Goal: Navigation & Orientation: Find specific page/section

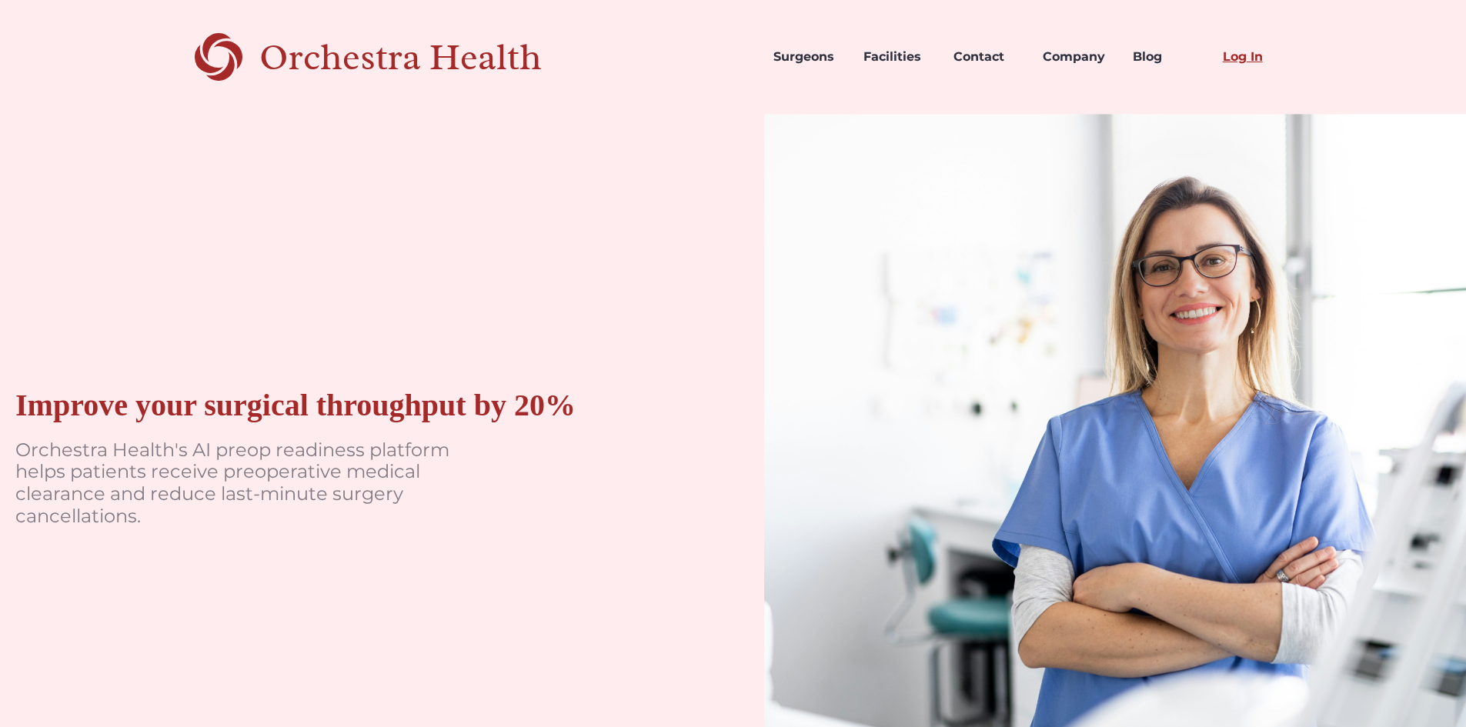
click at [702, 55] on link "Log In" at bounding box center [1255, 57] width 90 height 52
click at [702, 57] on link "Facilities" at bounding box center [896, 57] width 90 height 52
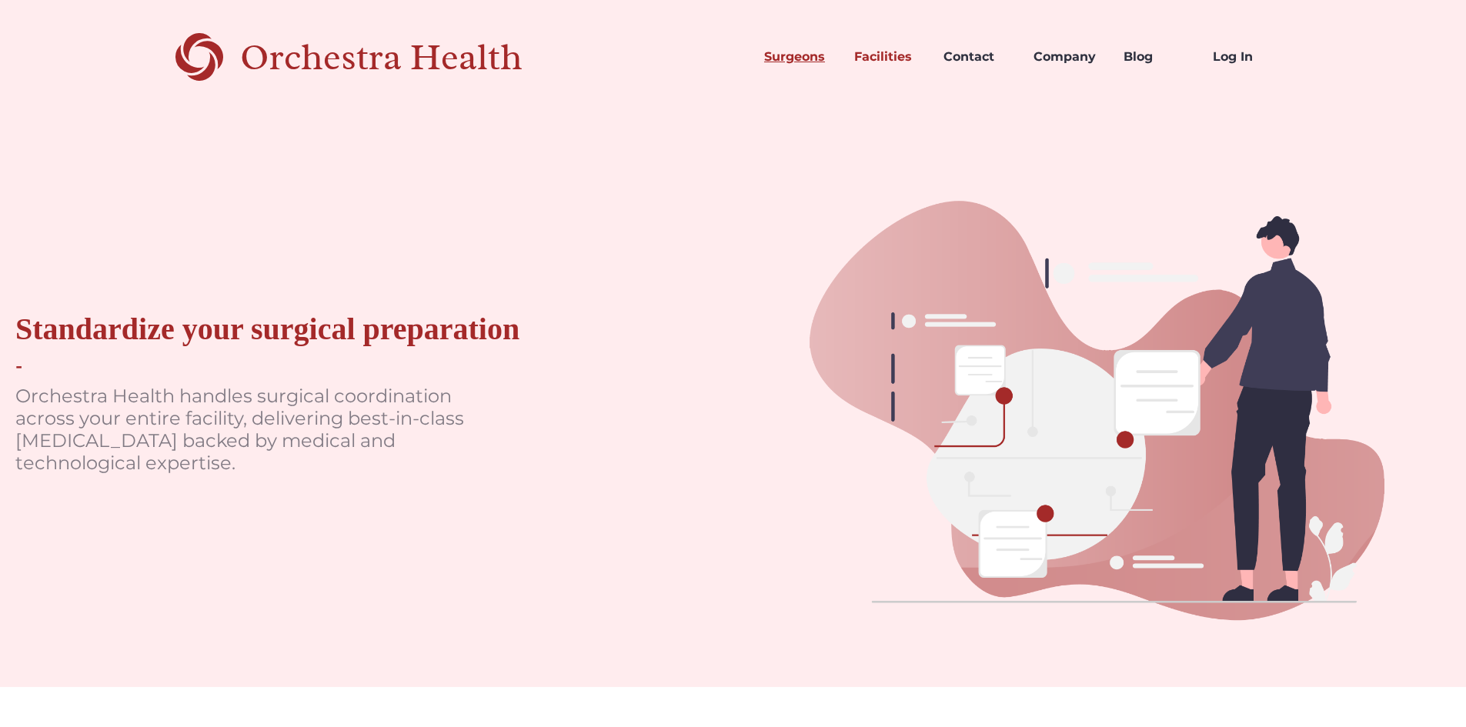
click at [804, 52] on link "Surgeons" at bounding box center [797, 57] width 90 height 52
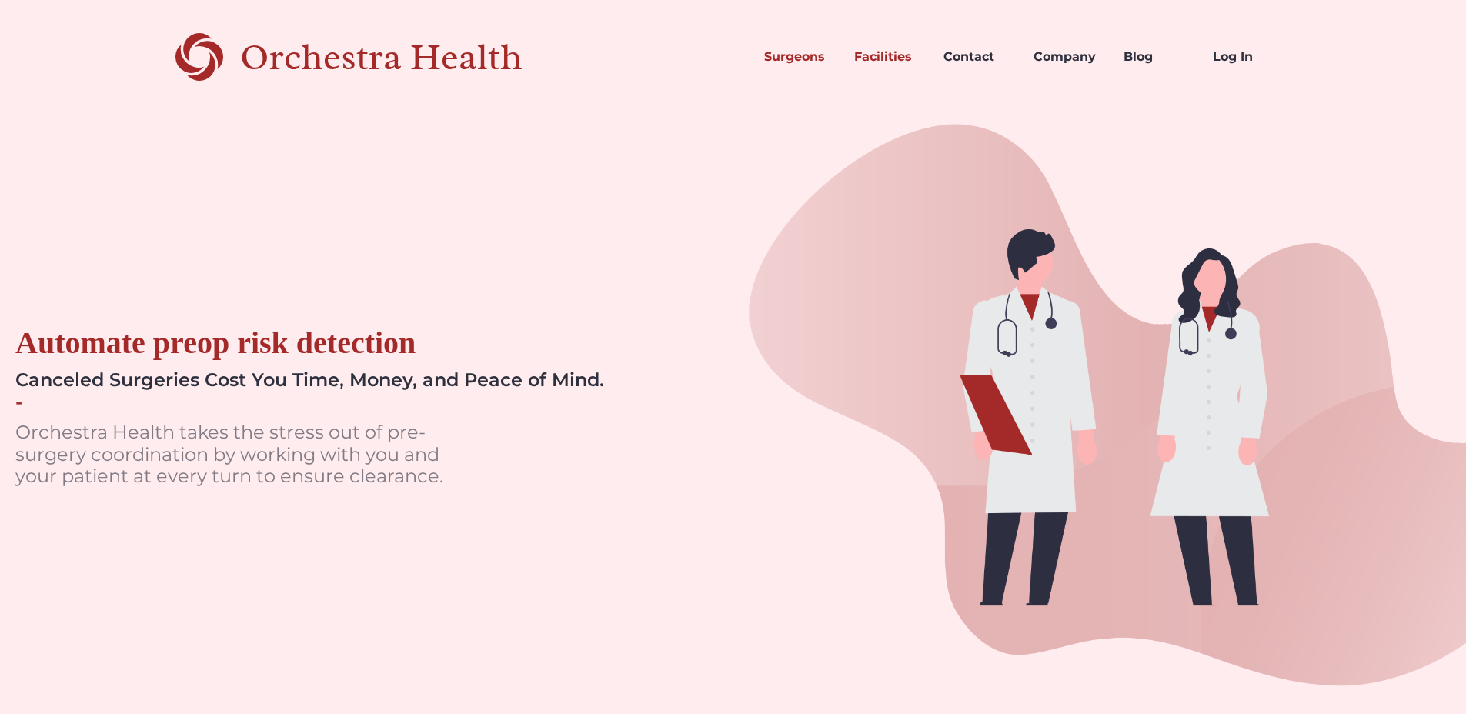
click at [899, 55] on link "Facilities" at bounding box center [887, 57] width 90 height 52
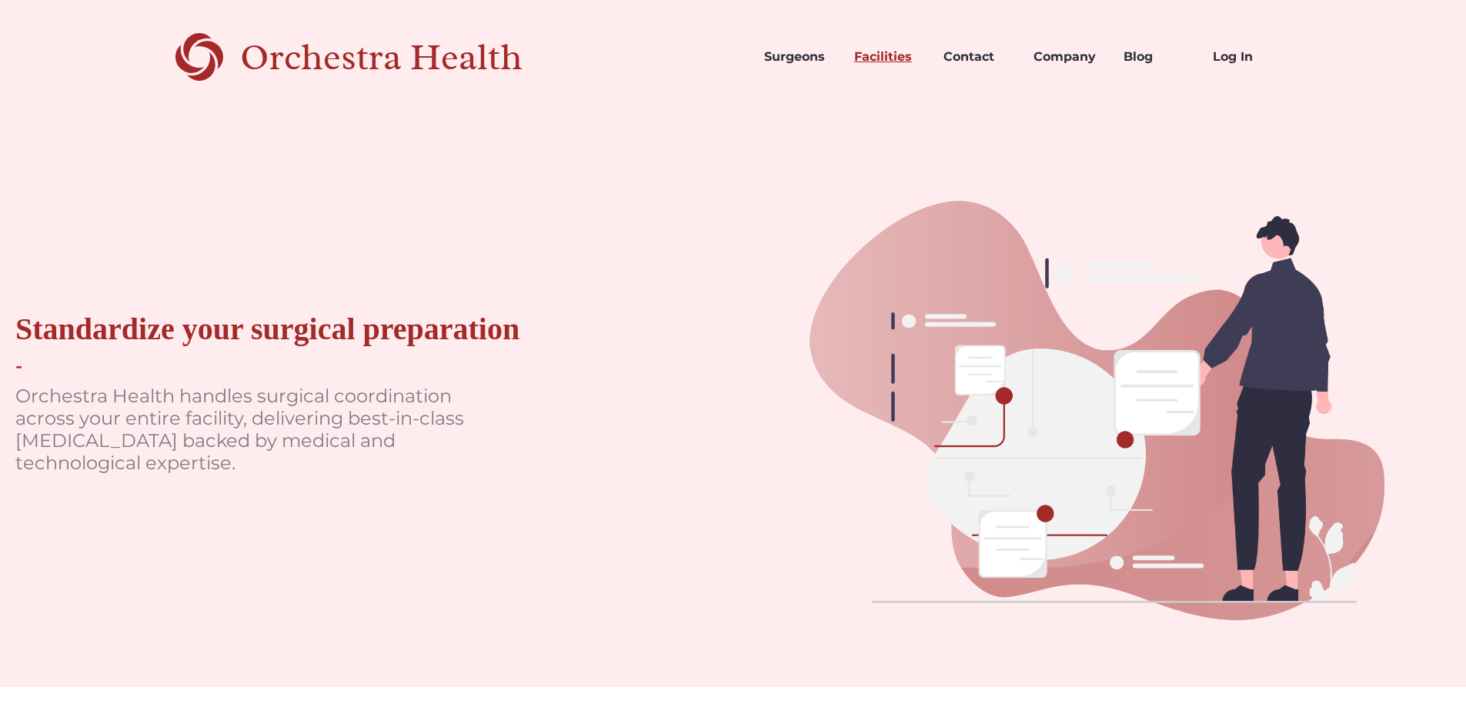
click at [886, 63] on link "Facilities" at bounding box center [887, 57] width 90 height 52
click at [901, 48] on link "Facilities" at bounding box center [887, 57] width 90 height 52
click at [810, 55] on link "Surgeons" at bounding box center [797, 57] width 90 height 52
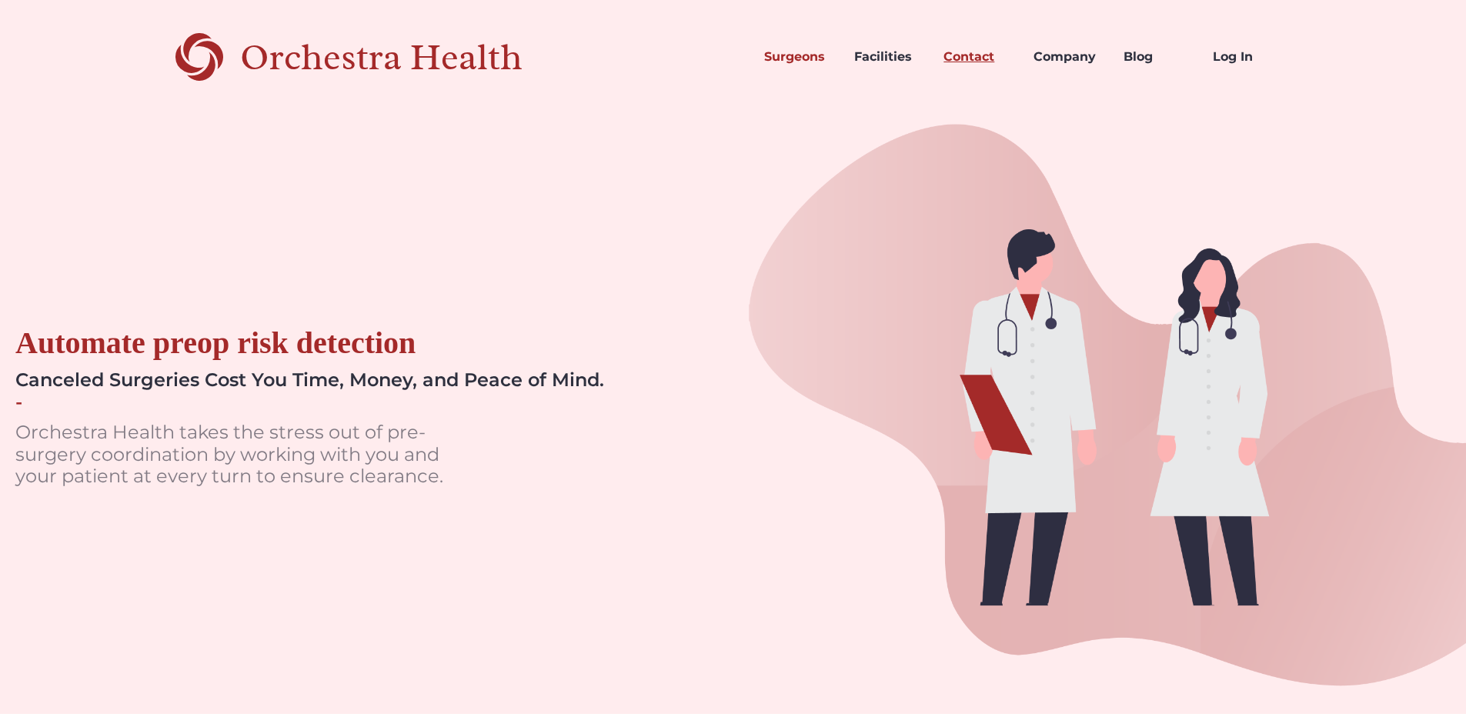
click at [1012, 58] on link "Contact" at bounding box center [976, 57] width 90 height 52
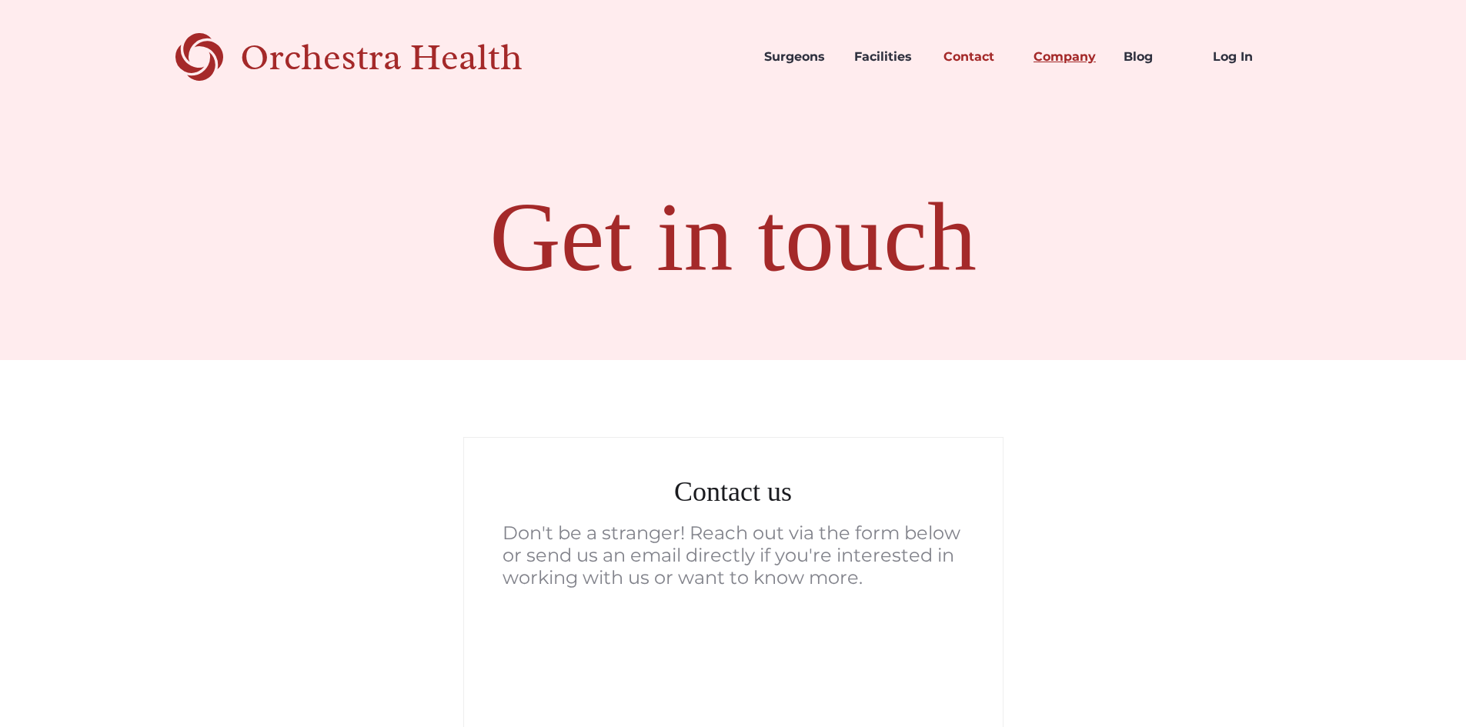
click at [1100, 52] on link "Company" at bounding box center [1066, 57] width 90 height 52
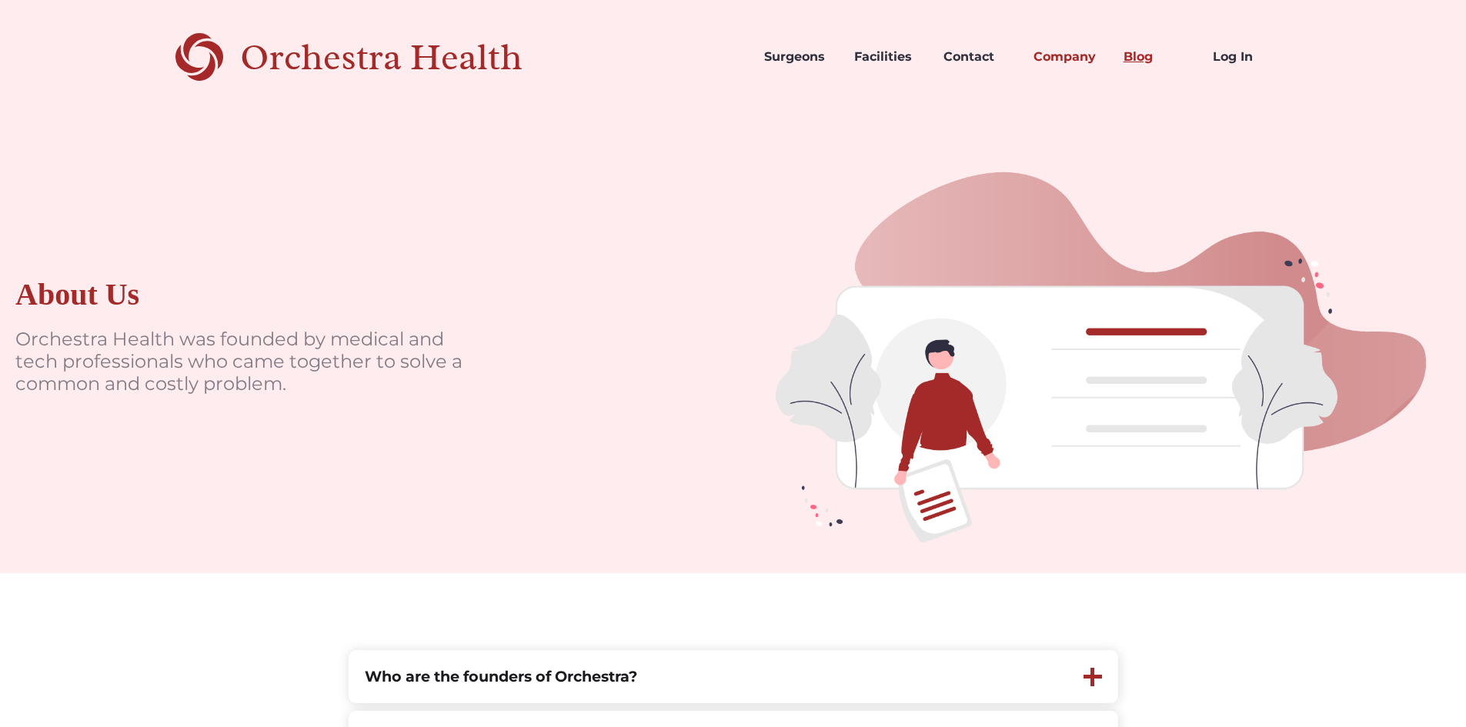
click at [1151, 49] on link "Blog" at bounding box center [1156, 57] width 90 height 52
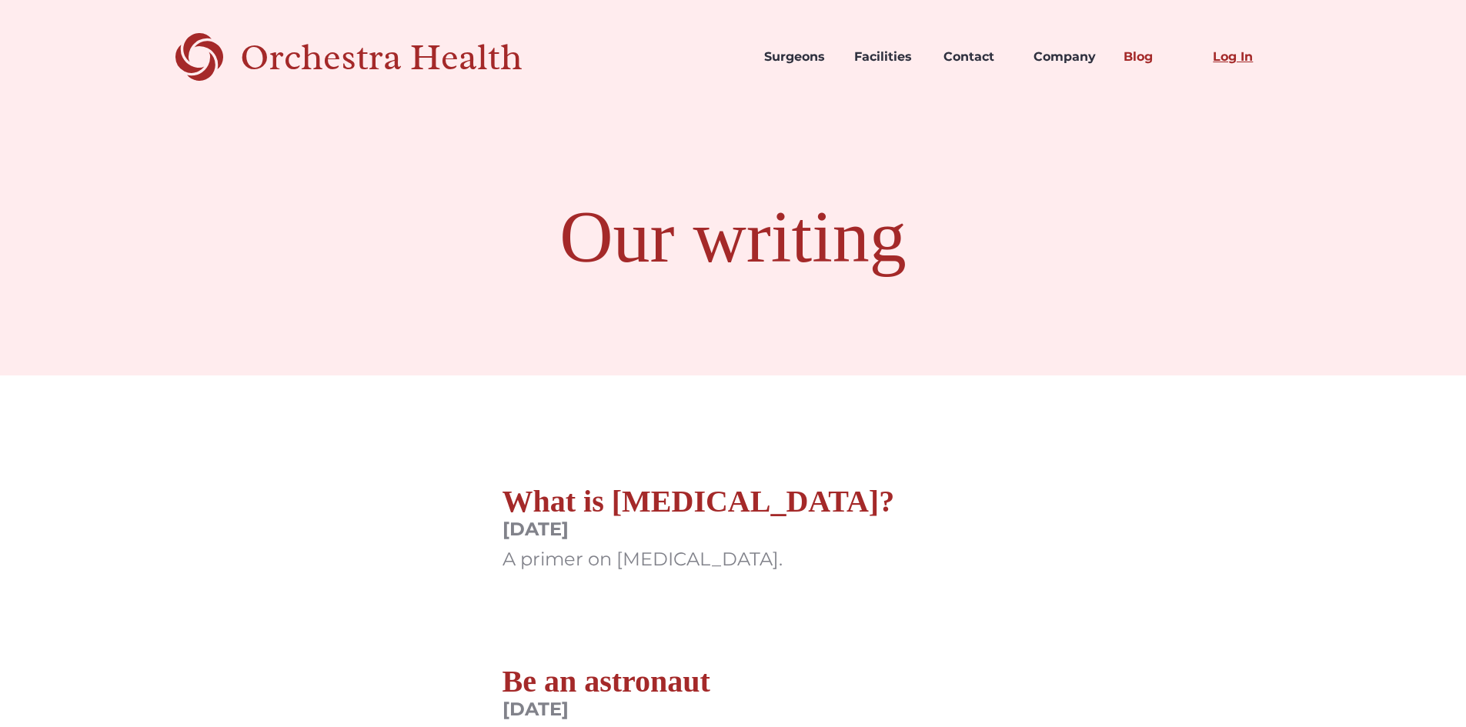
click at [1225, 49] on link "Log In" at bounding box center [1245, 57] width 90 height 52
click at [783, 40] on link "Surgeons" at bounding box center [797, 57] width 90 height 52
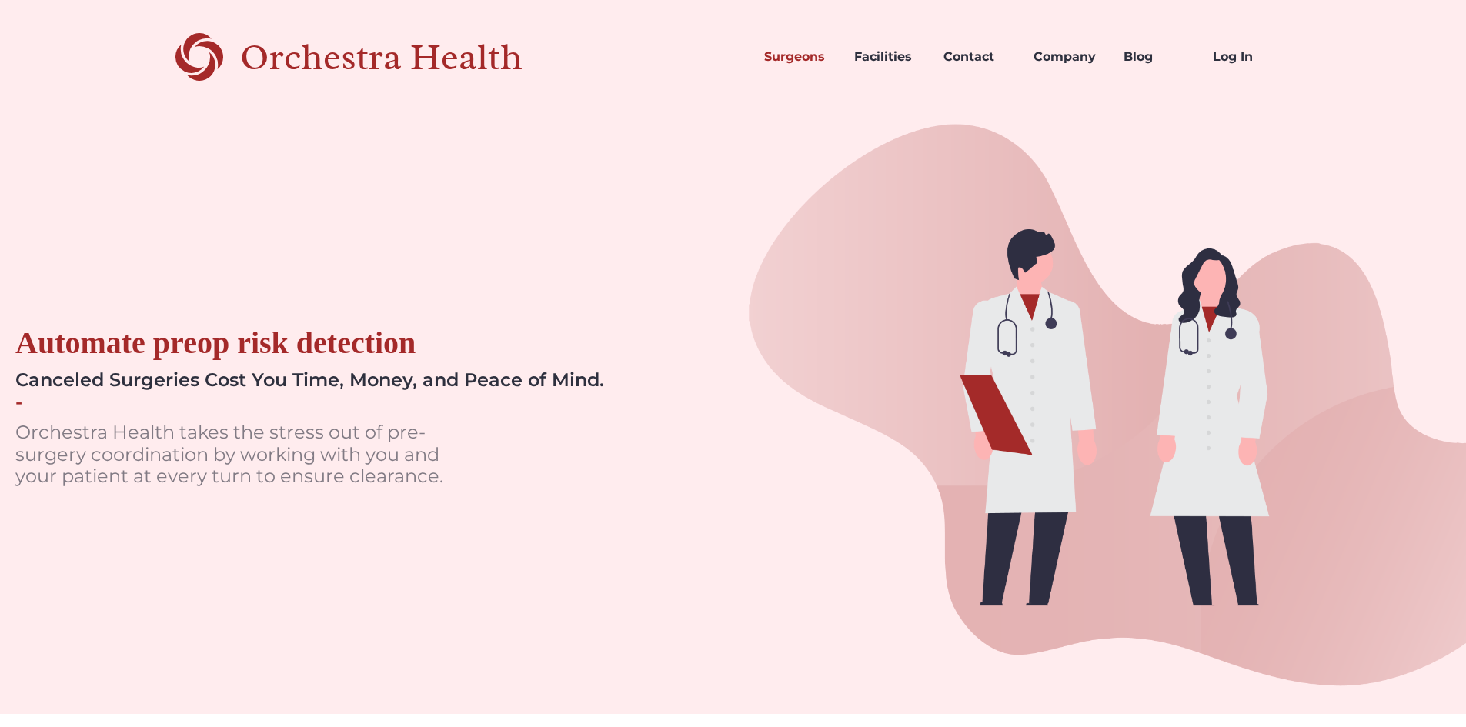
click at [798, 62] on link "Surgeons" at bounding box center [797, 57] width 90 height 52
